Goal: Information Seeking & Learning: Learn about a topic

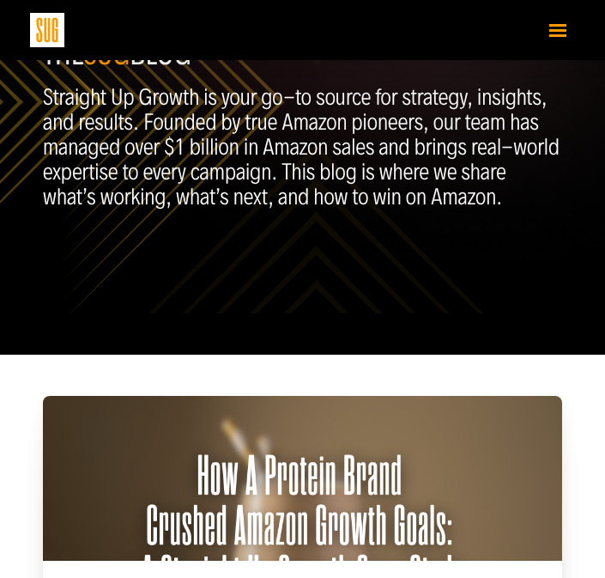
scroll to position [449, 0]
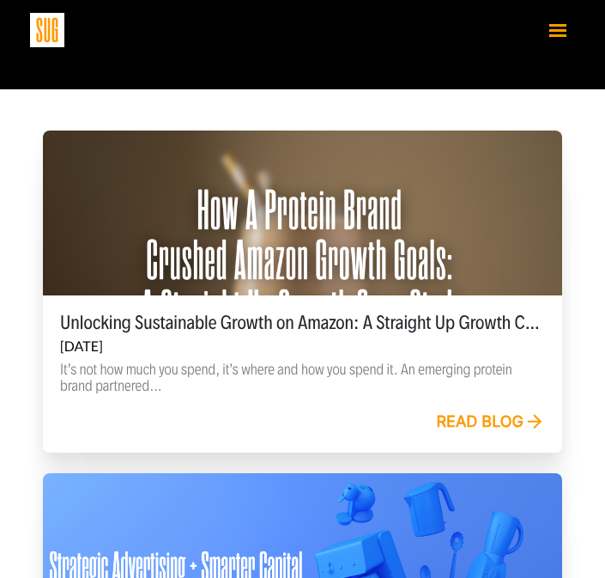
click at [417, 282] on div at bounding box center [302, 212] width 519 height 165
click at [481, 428] on link "Read blog" at bounding box center [490, 422] width 109 height 19
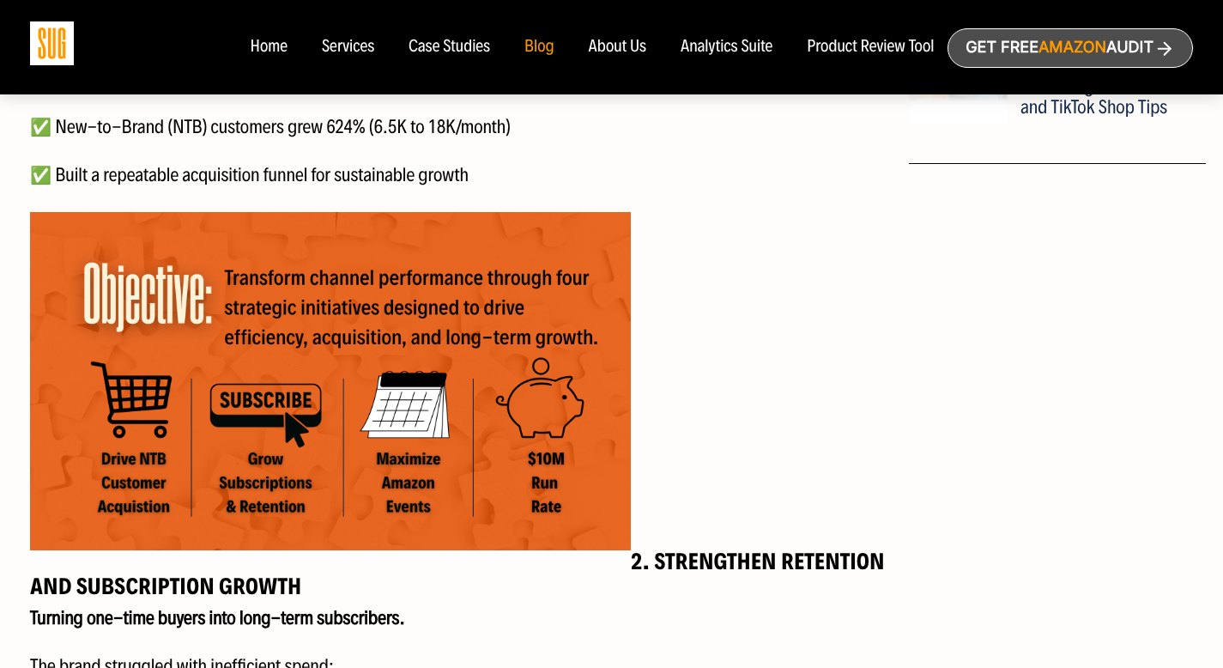
scroll to position [1527, 0]
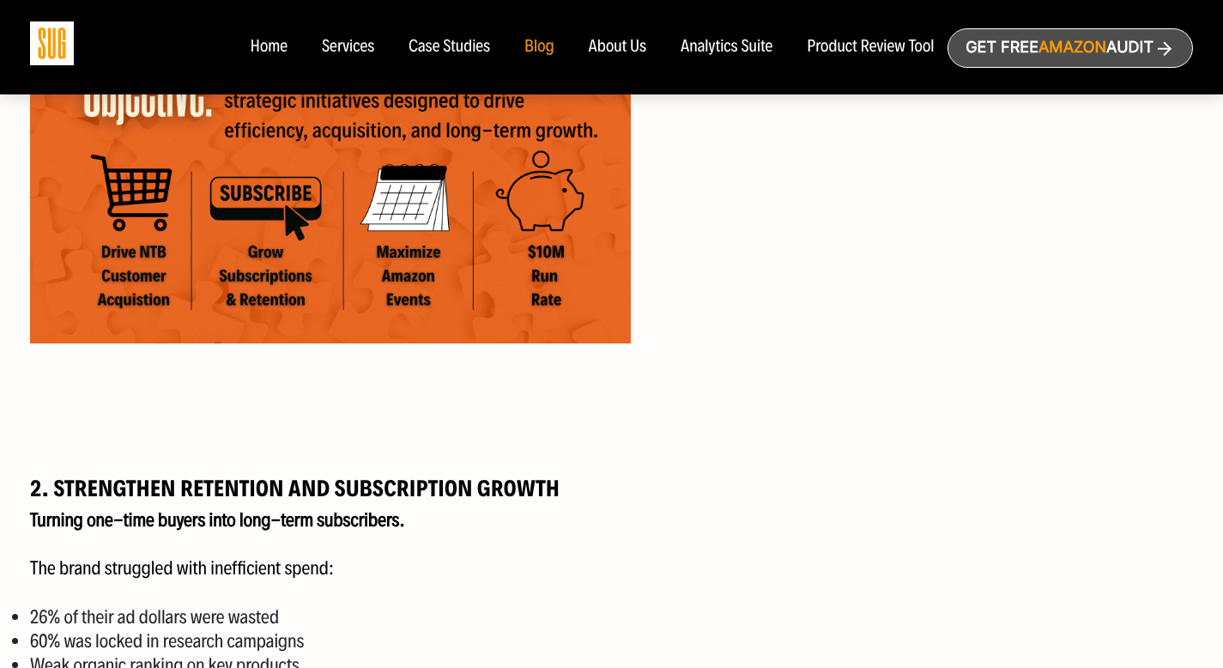
scroll to position [1839, 0]
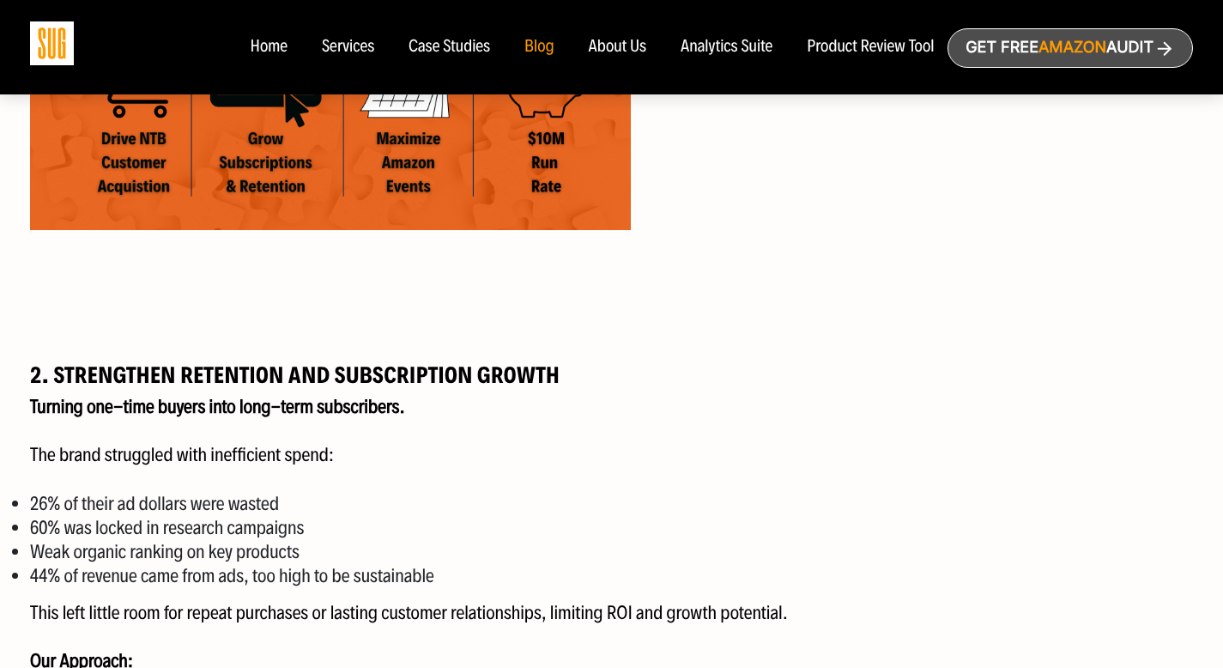
click at [347, 319] on h3 at bounding box center [463, 307] width 866 height 25
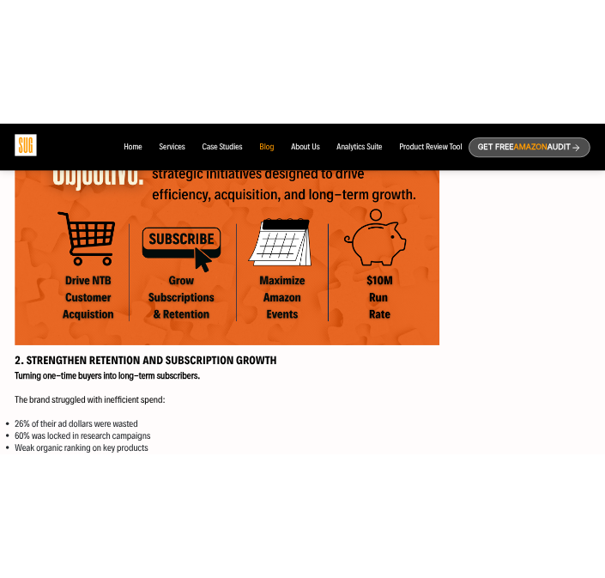
scroll to position [1786, 0]
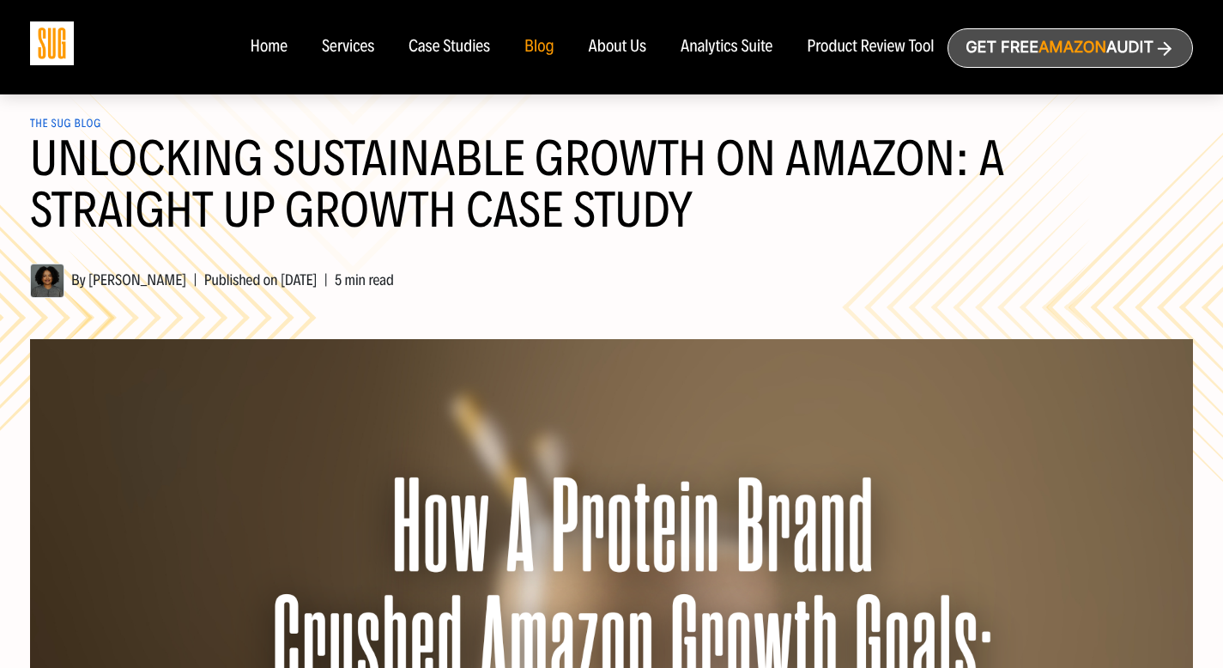
click at [473, 203] on h1 "Unlocking Sustainable Growth on Amazon: A Straight Up Growth Case Study" at bounding box center [611, 195] width 1163 height 124
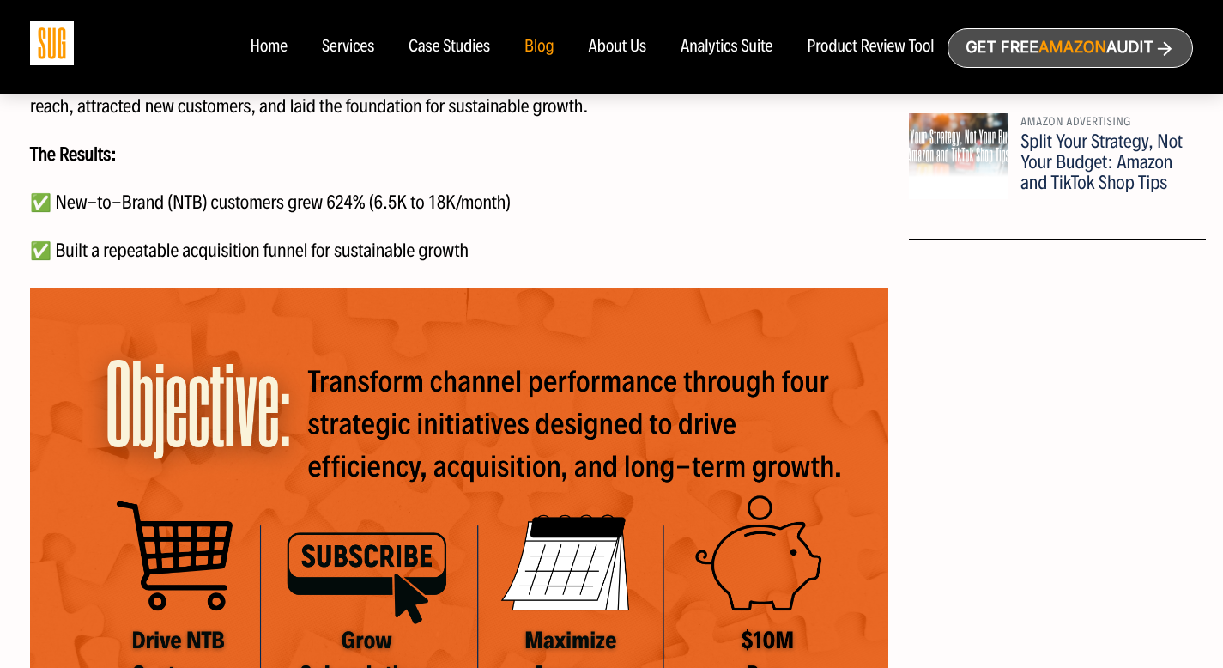
scroll to position [1293, 0]
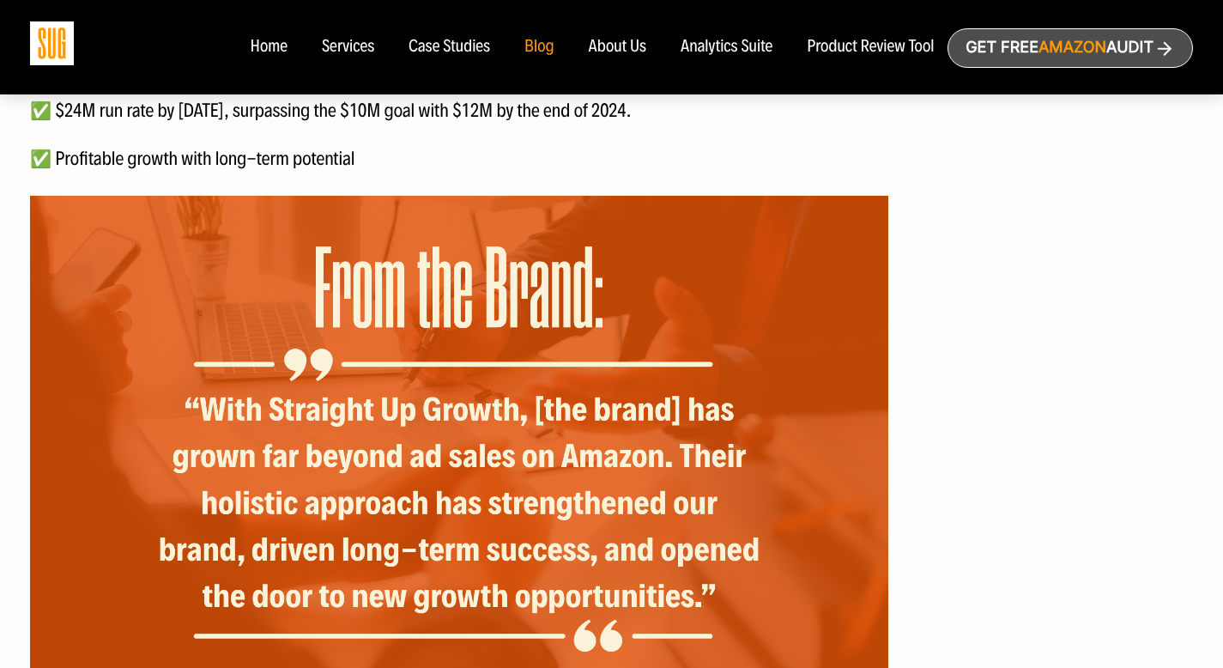
scroll to position [3987, 0]
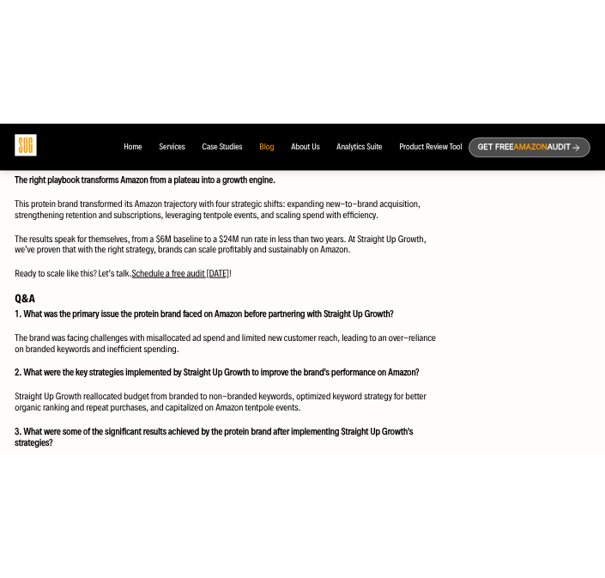
scroll to position [4758, 0]
